Goal: Find specific page/section: Find specific page/section

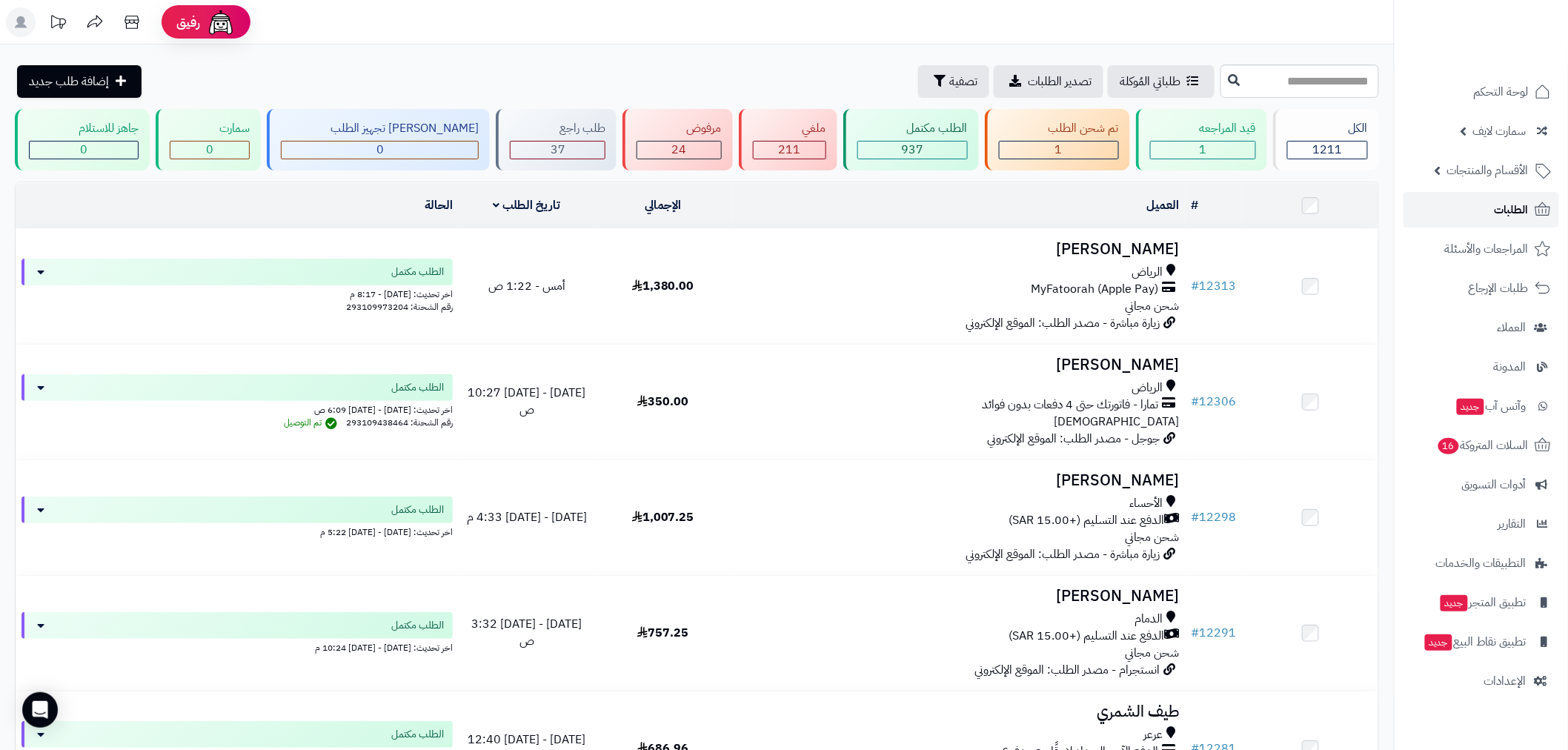
click at [1480, 212] on link "الطلبات" at bounding box center [1481, 210] width 156 height 35
click at [1510, 171] on span "الأقسام والمنتجات" at bounding box center [1488, 170] width 81 height 21
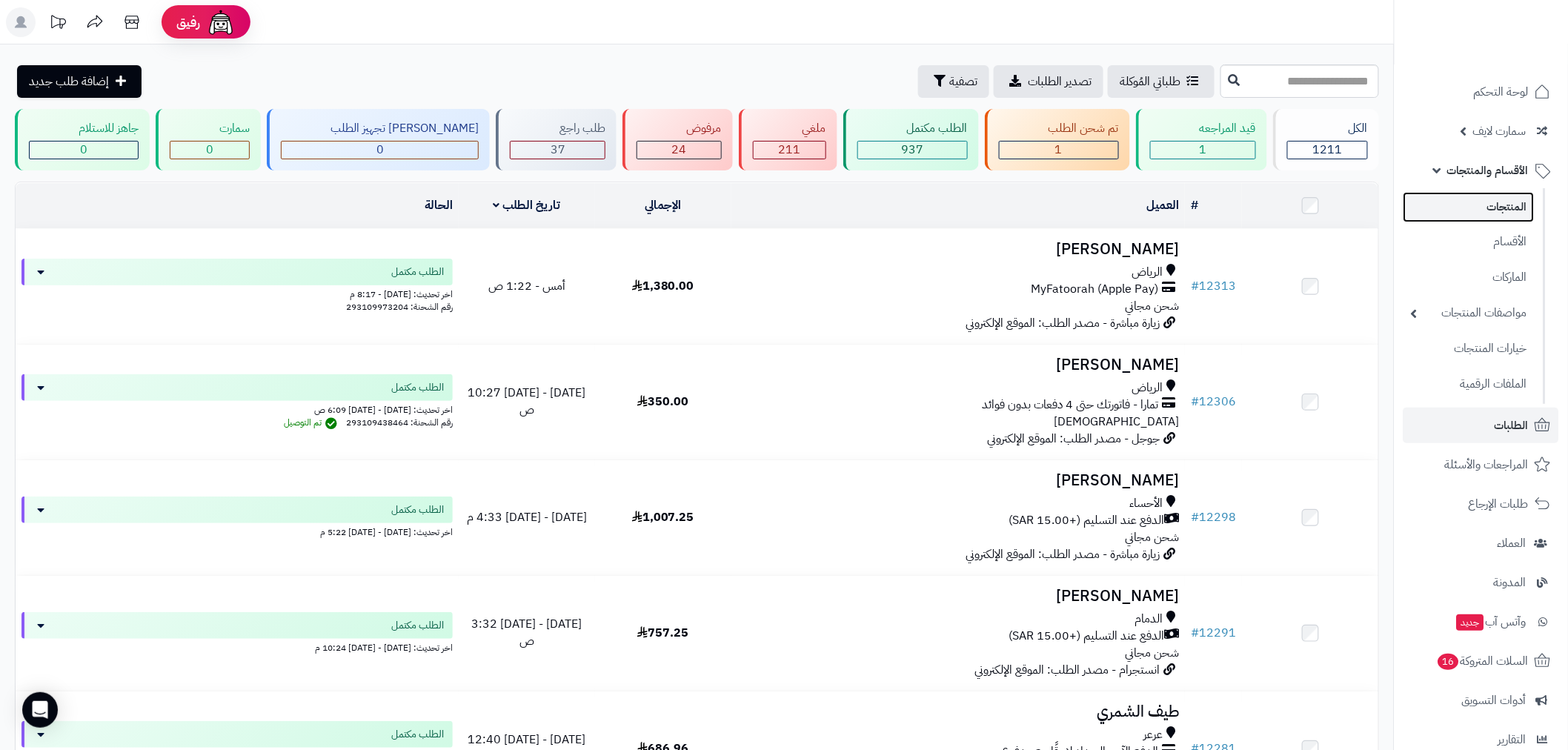
click at [1499, 205] on link "المنتجات" at bounding box center [1469, 207] width 131 height 30
